Goal: Task Accomplishment & Management: Complete application form

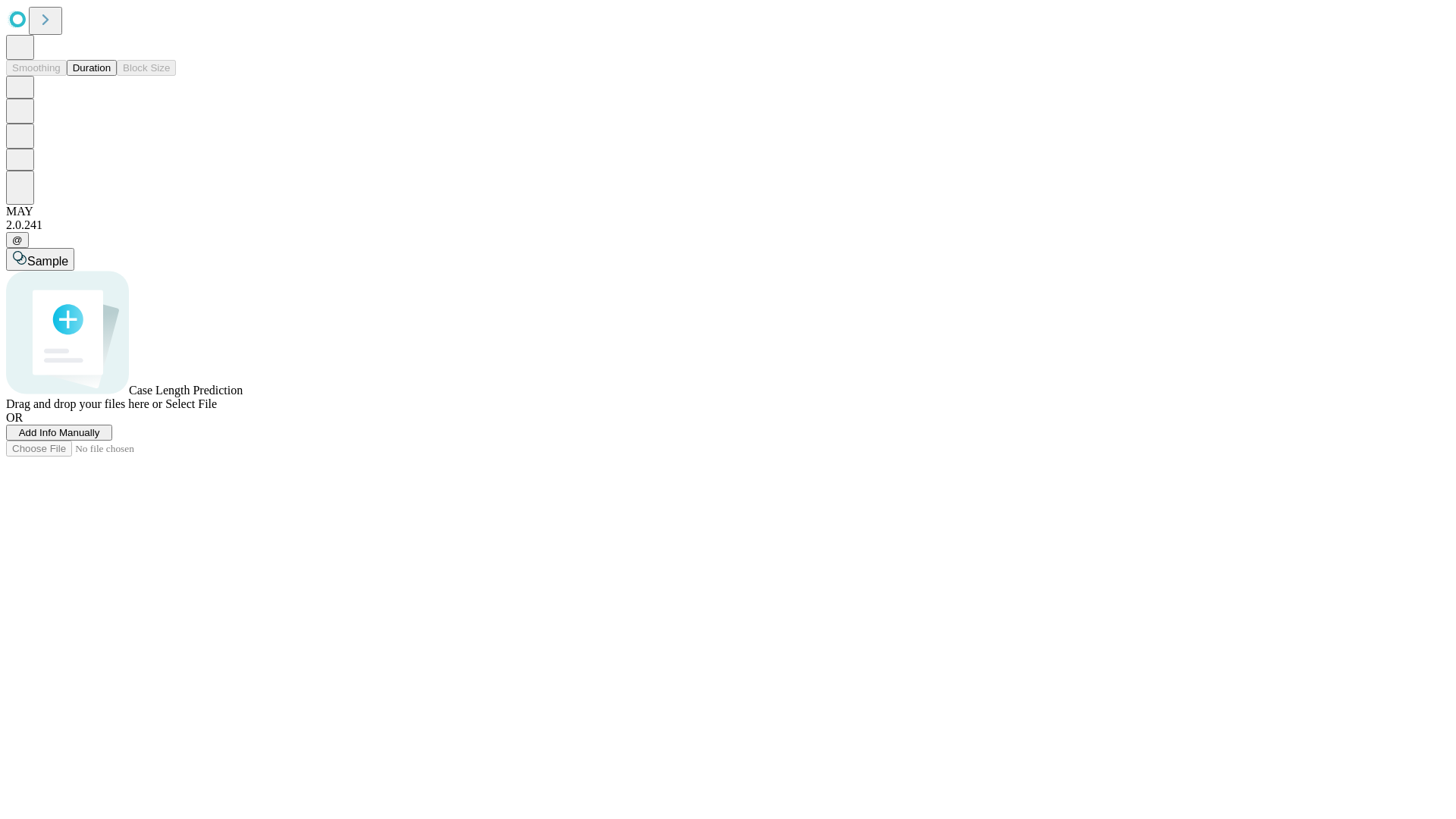
click at [111, 75] on button "Duration" at bounding box center [91, 67] width 50 height 16
click at [100, 438] on span "Add Info Manually" at bounding box center [59, 432] width 81 height 11
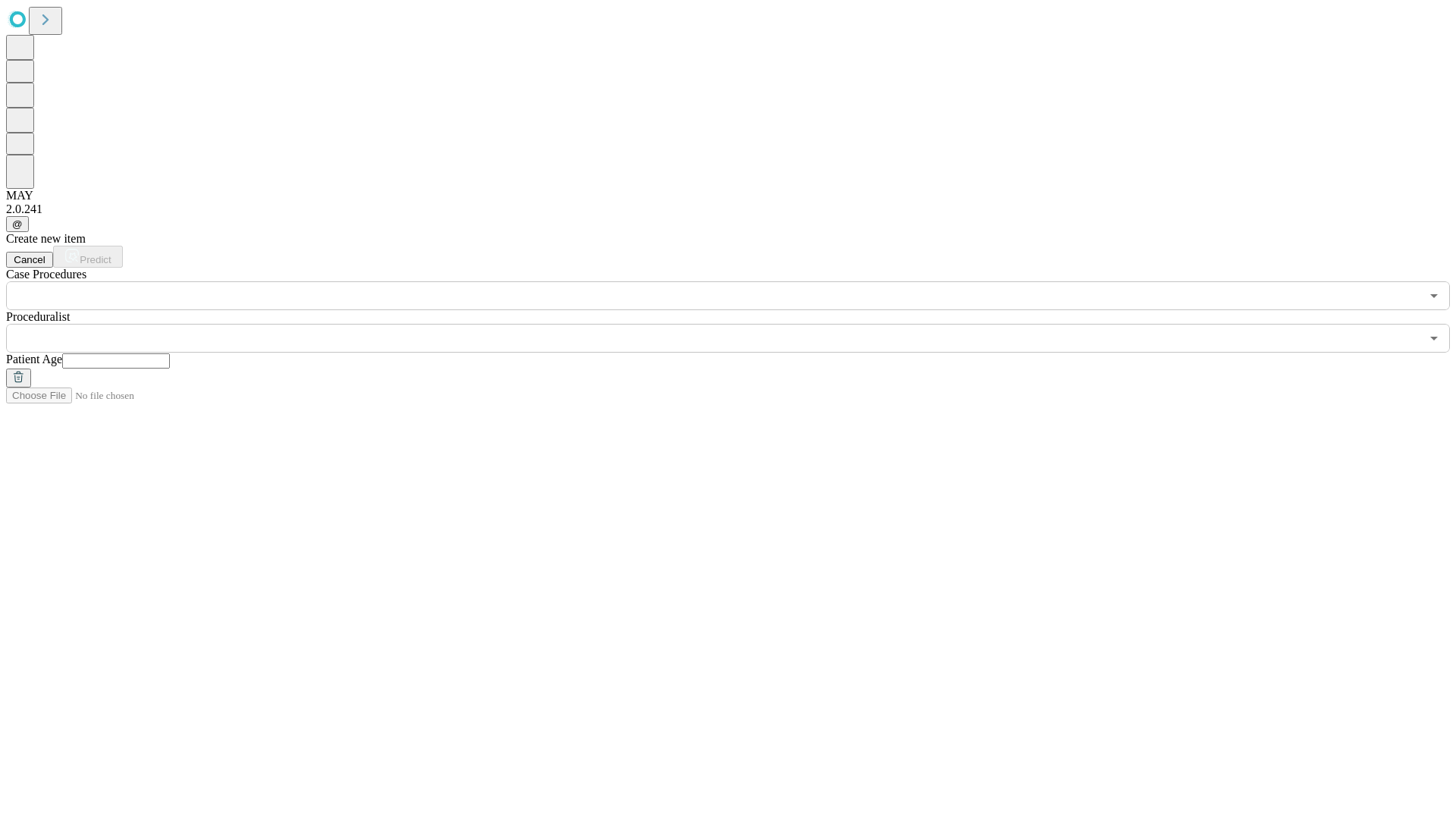
click at [170, 354] on input "text" at bounding box center [116, 361] width 108 height 15
type input "**"
click at [739, 324] on input "text" at bounding box center [712, 338] width 1414 height 29
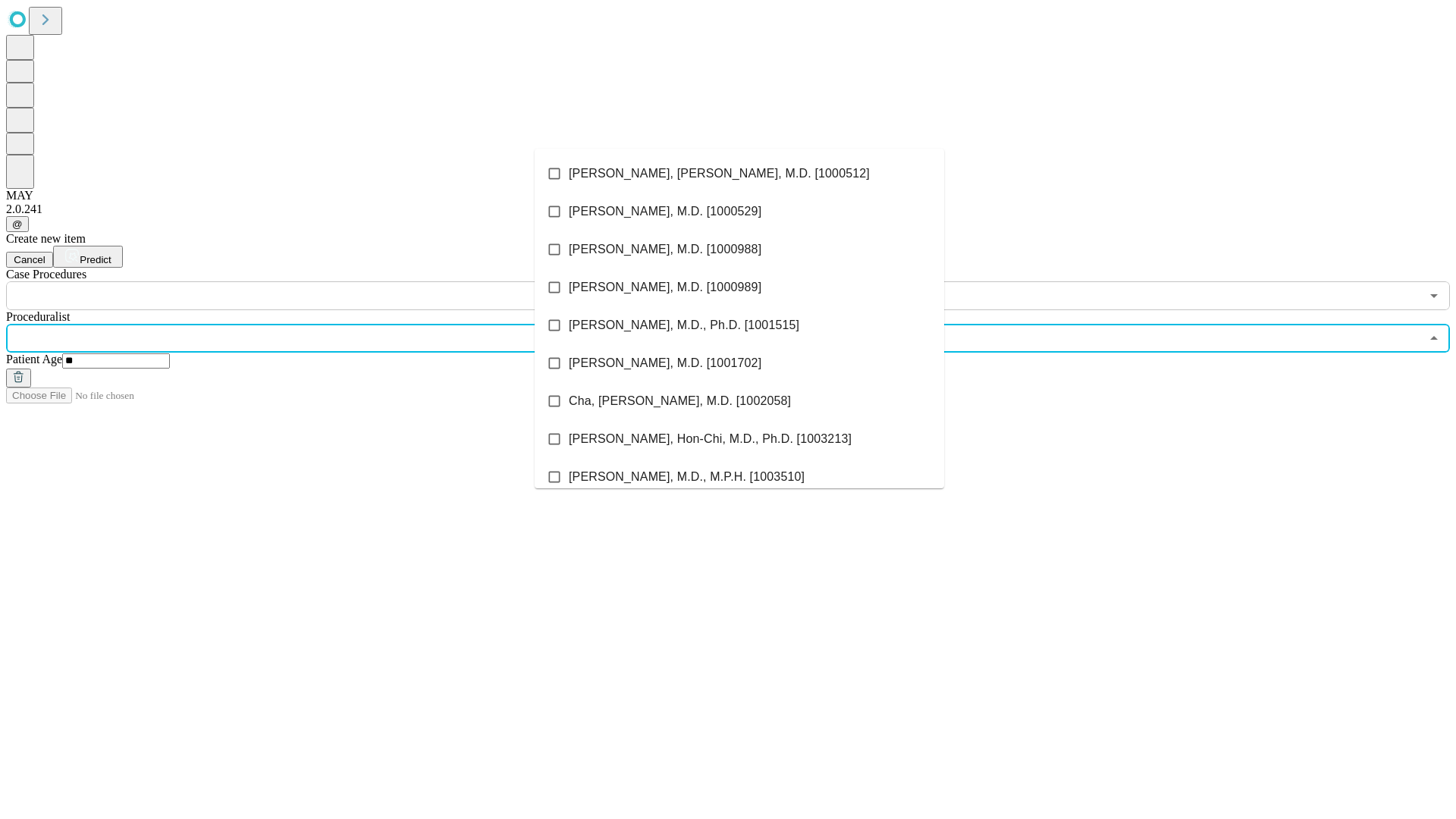
click at [739, 174] on li "[PERSON_NAME], [PERSON_NAME], M.D. [1000512]" at bounding box center [739, 173] width 410 height 38
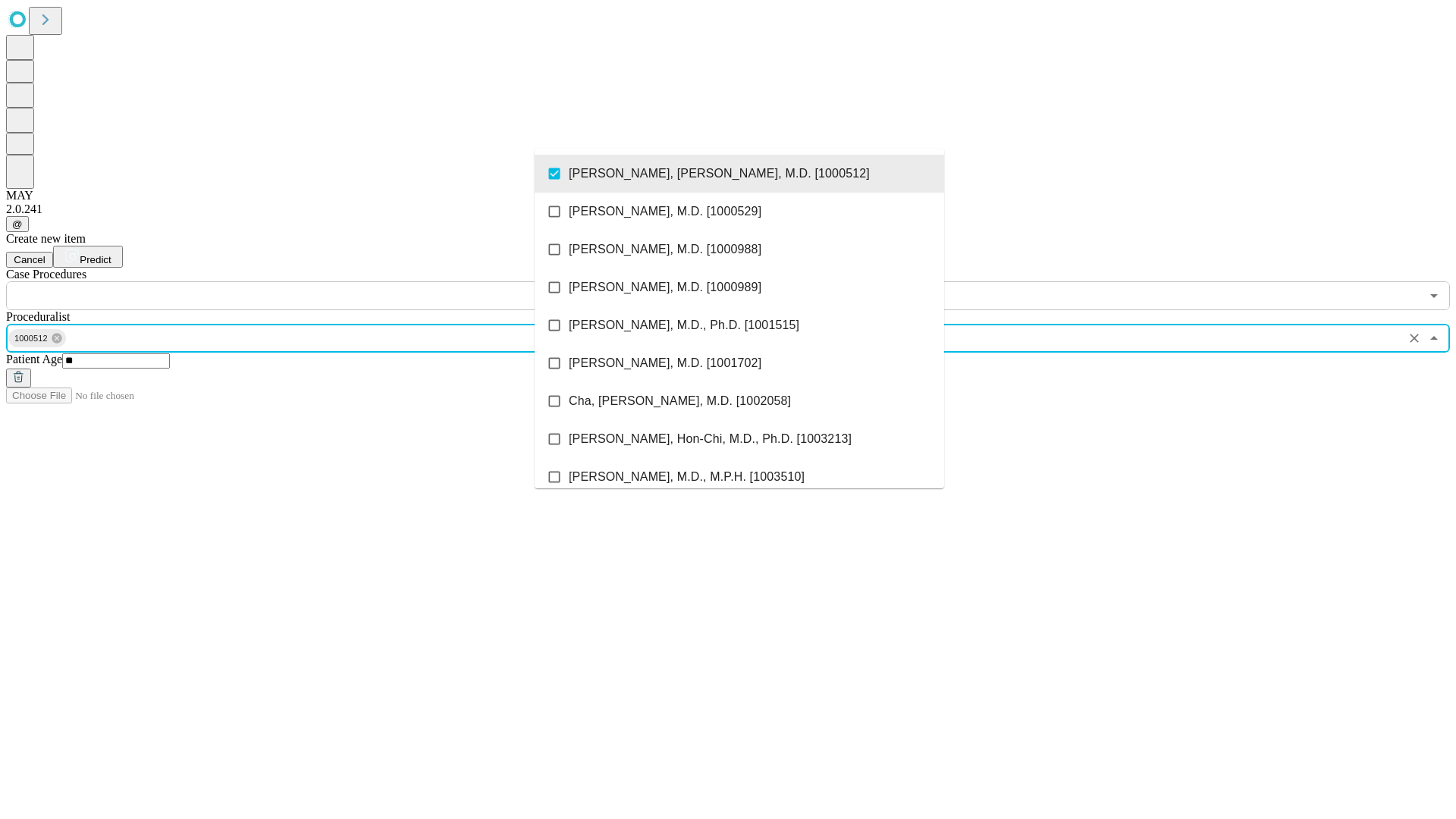
click at [318, 281] on input "text" at bounding box center [712, 295] width 1414 height 29
